Goal: Transaction & Acquisition: Purchase product/service

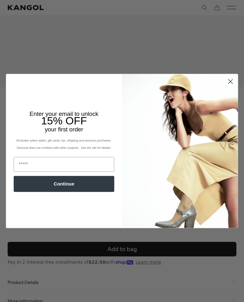
click at [227, 87] on circle "Close dialog" at bounding box center [230, 82] width 10 height 10
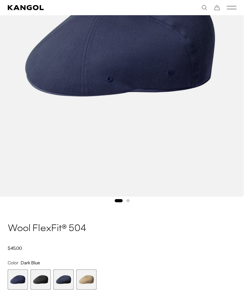
scroll to position [0, 131]
click at [41, 281] on span "2 of 4" at bounding box center [40, 280] width 20 height 20
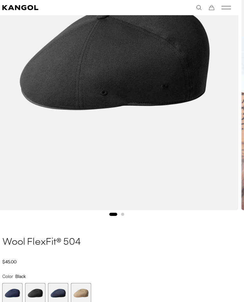
scroll to position [162, 5]
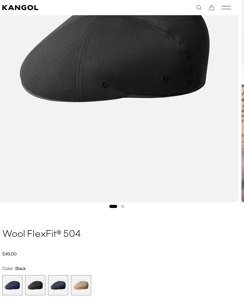
click at [59, 287] on span "3 of 4" at bounding box center [58, 286] width 20 height 20
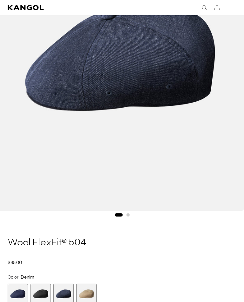
click at [16, 290] on span "1 of 4" at bounding box center [18, 294] width 20 height 20
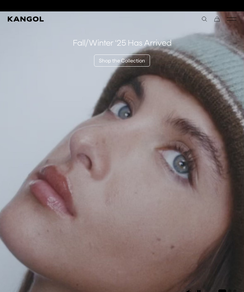
scroll to position [0, 131]
click at [228, 20] on rect "Mobile Menu" at bounding box center [231, 20] width 10 height 0
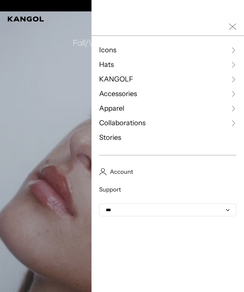
click at [229, 65] on link "Hats" at bounding box center [167, 65] width 137 height 10
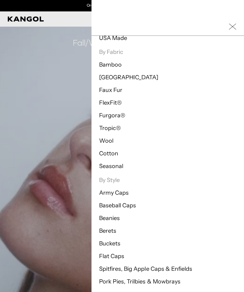
click at [117, 255] on link "Flat Caps" at bounding box center [111, 256] width 25 height 7
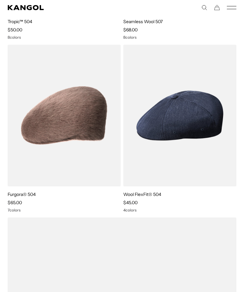
scroll to position [1578, 0]
click at [0, 0] on img at bounding box center [0, 0] width 0 height 0
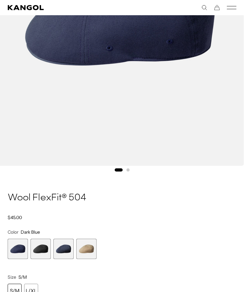
scroll to position [200, 0]
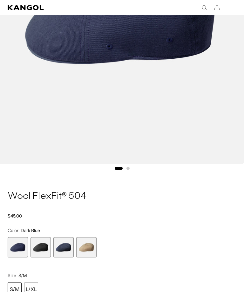
click at [39, 248] on span "2 of 4" at bounding box center [40, 247] width 20 height 20
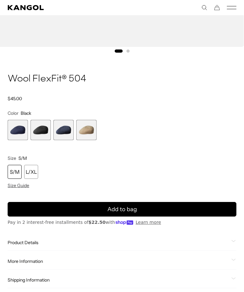
scroll to position [0, 131]
click at [19, 187] on span "Size Guide" at bounding box center [19, 186] width 22 height 6
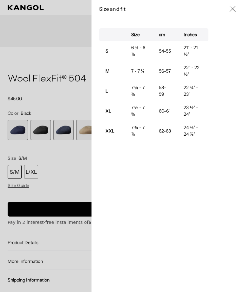
click at [72, 161] on div at bounding box center [122, 146] width 244 height 292
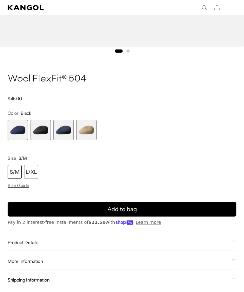
click at [32, 173] on div "L/XL" at bounding box center [31, 172] width 14 height 14
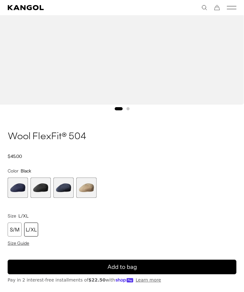
scroll to position [0, 131]
click at [13, 227] on div "S/M" at bounding box center [15, 230] width 14 height 14
click at [162, 264] on button "Add to bag" at bounding box center [122, 267] width 228 height 15
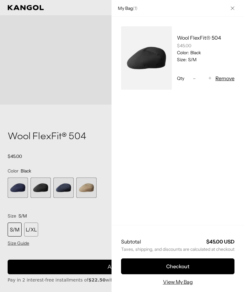
scroll to position [0, 131]
